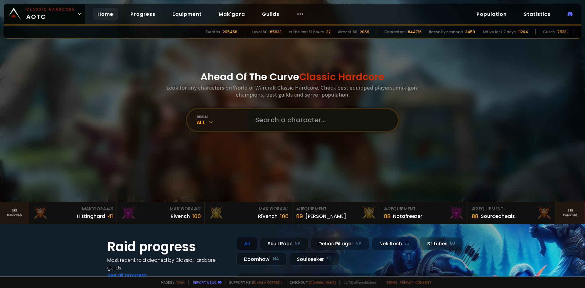
click at [281, 120] on input "text" at bounding box center [321, 120] width 139 height 22
type input "Beetmeet"
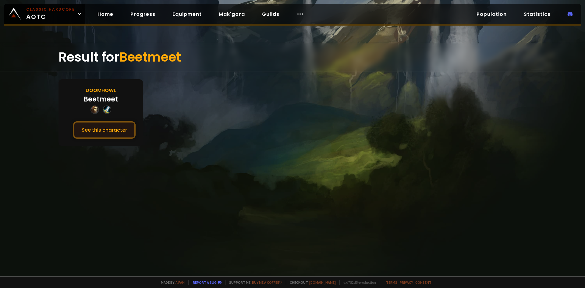
click at [97, 133] on button "See this character" at bounding box center [104, 129] width 62 height 17
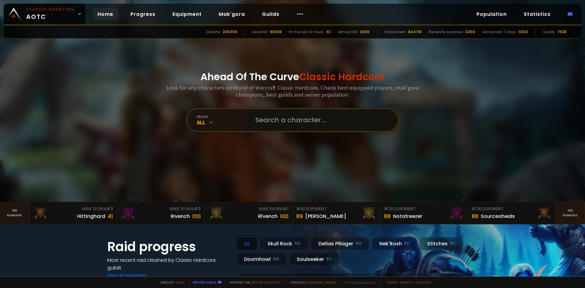
click at [287, 125] on input "text" at bounding box center [321, 120] width 139 height 22
type input "Cocobolo"
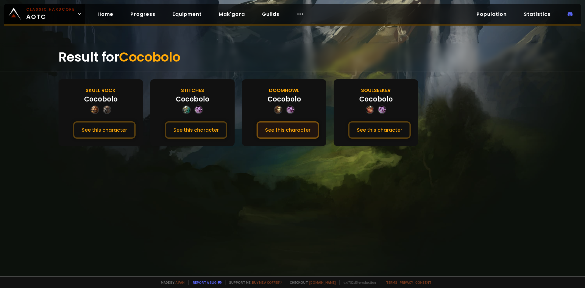
click at [290, 132] on button "See this character" at bounding box center [288, 129] width 62 height 17
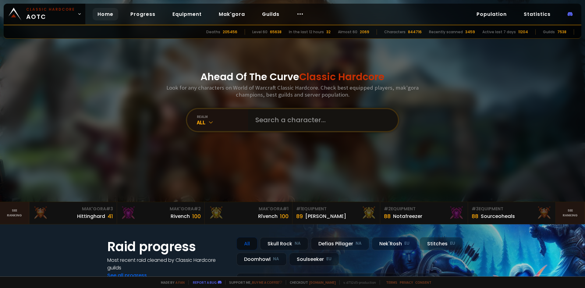
click at [278, 118] on input "text" at bounding box center [321, 120] width 139 height 22
type input "w"
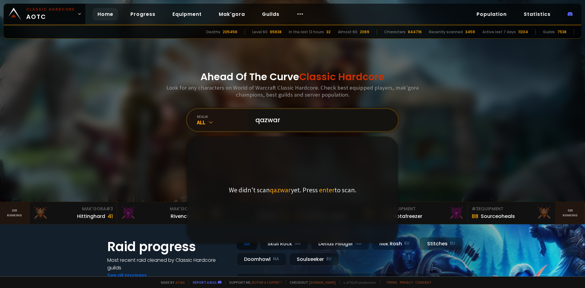
type input "qazwarr"
